Goal: Unclear

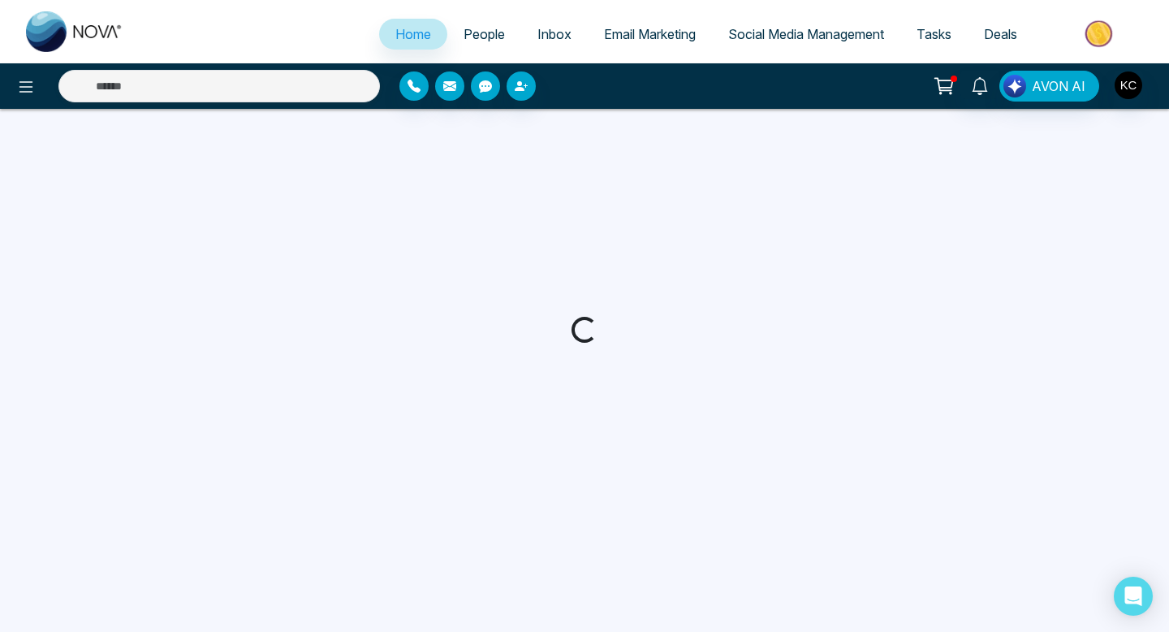
select select "*"
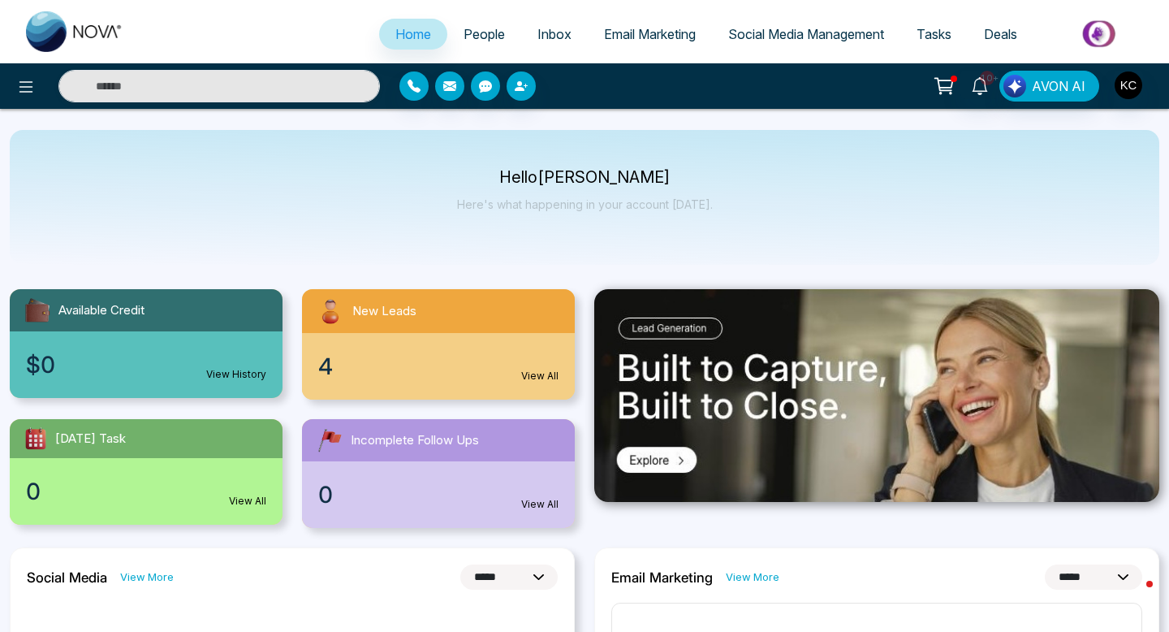
click at [533, 373] on link "View All" at bounding box center [539, 376] width 37 height 15
